Goal: Information Seeking & Learning: Learn about a topic

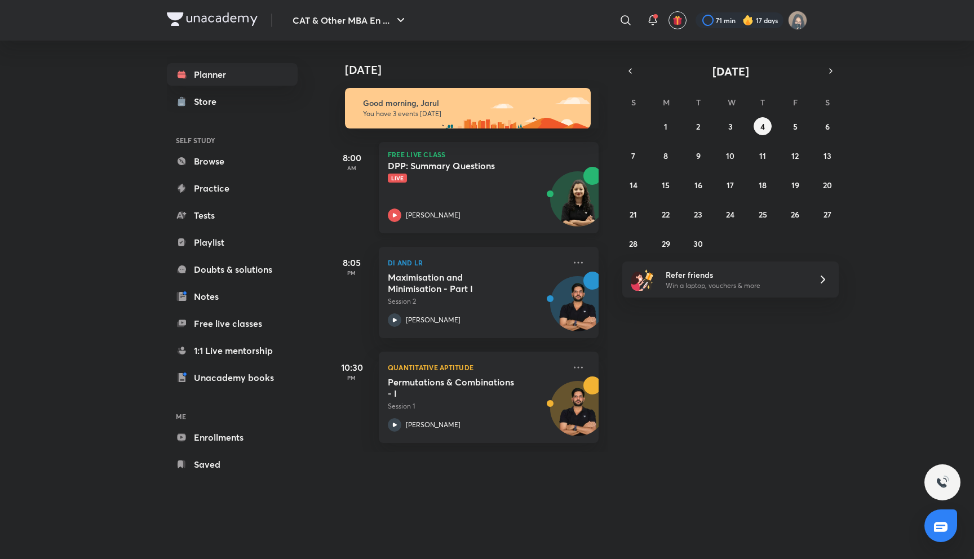
click at [481, 202] on div "DPP: Summary Questions Live [PERSON_NAME]" at bounding box center [476, 191] width 177 height 62
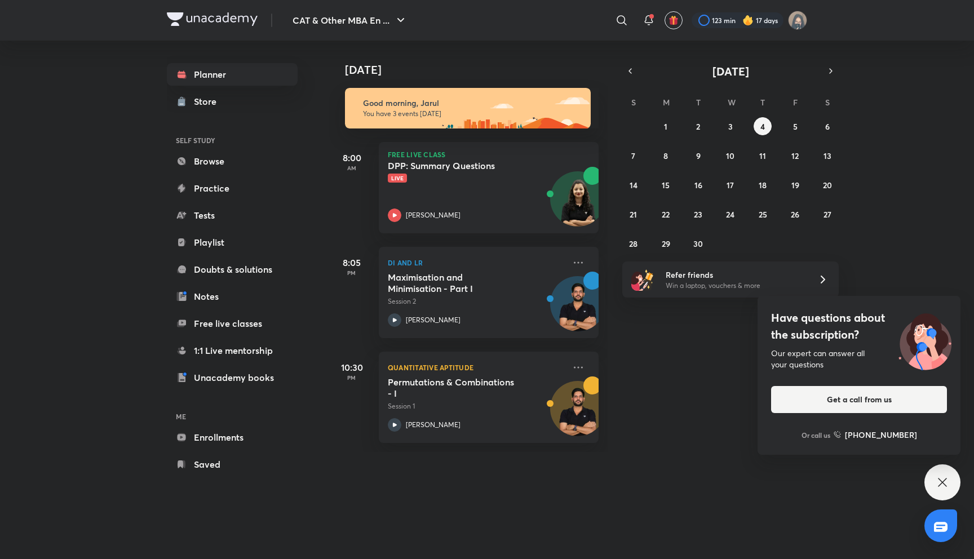
click at [951, 470] on div "Have questions about the subscription? Our expert can answer all your questions…" at bounding box center [942, 482] width 36 height 36
